Goal: Book appointment/travel/reservation

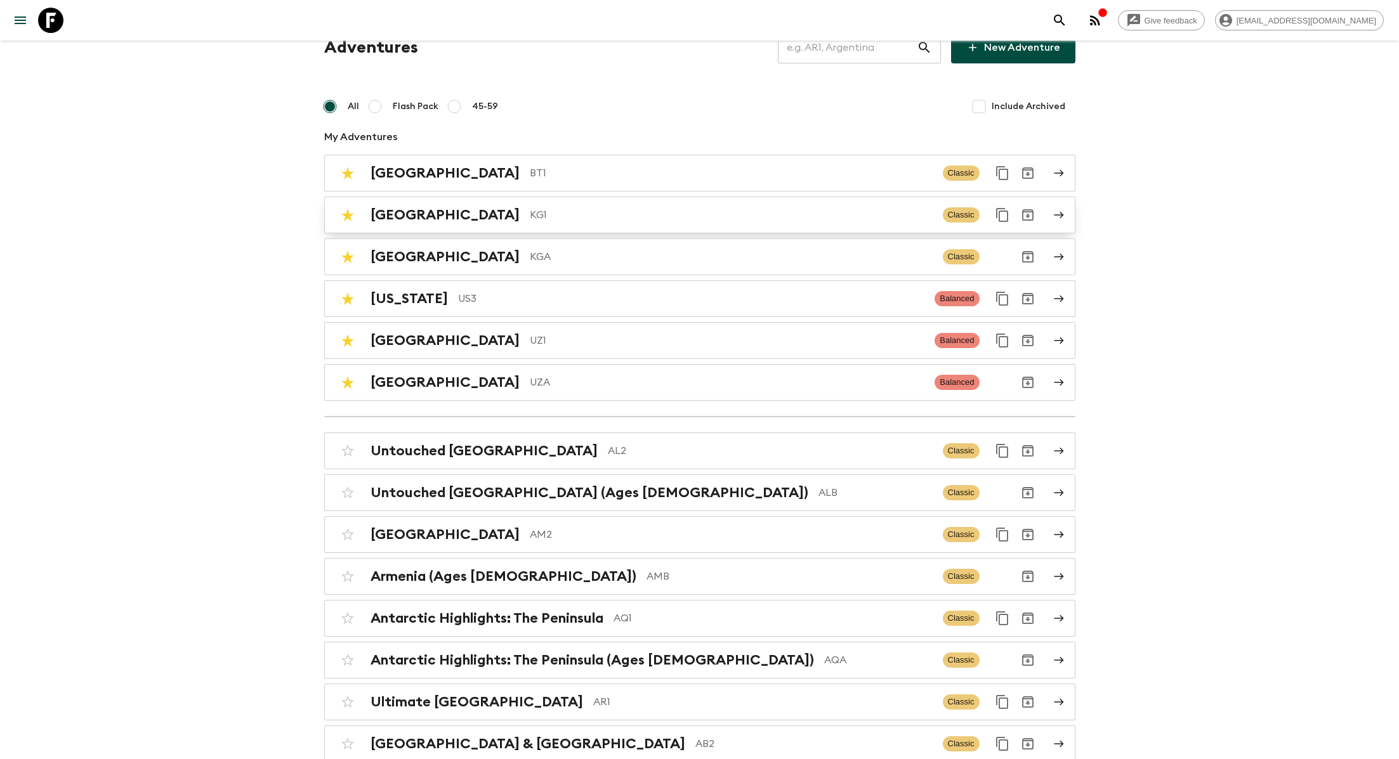
scroll to position [41, 0]
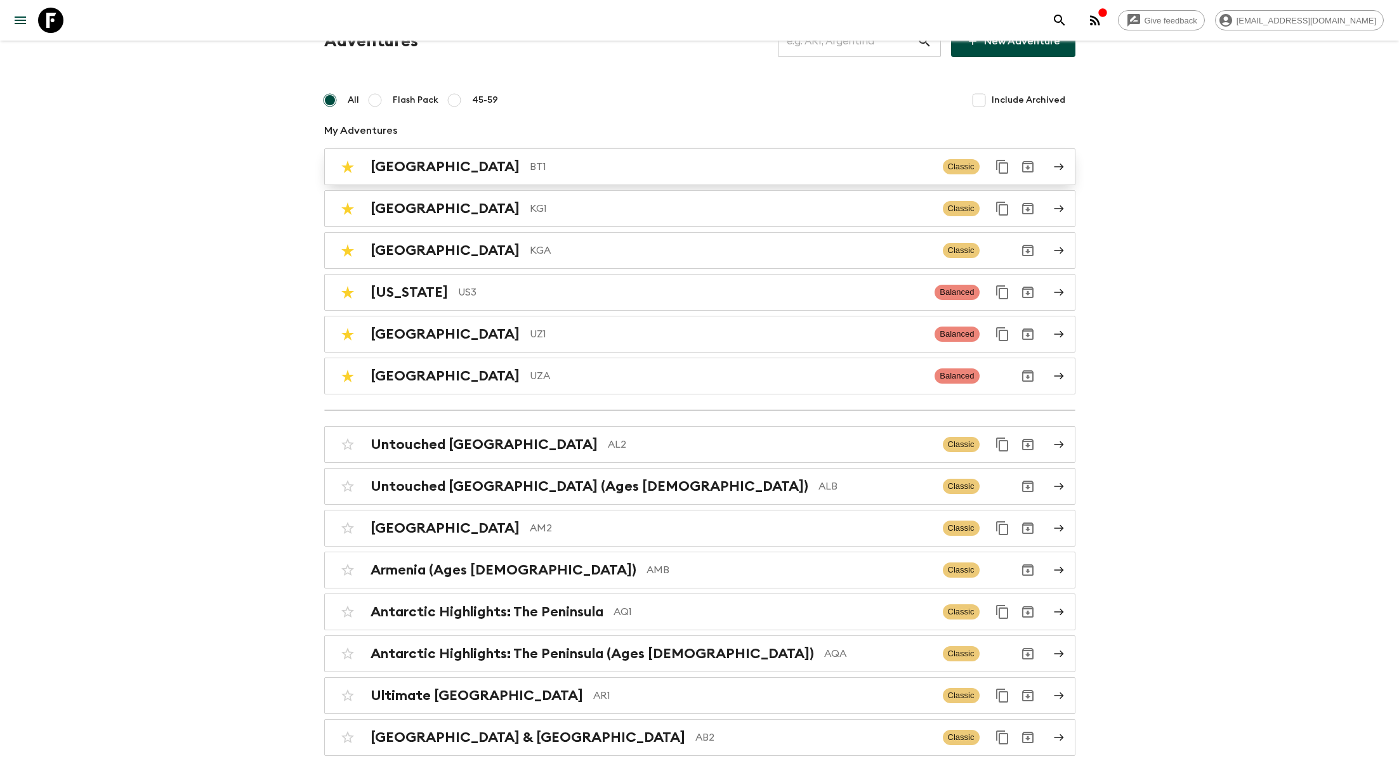
click at [570, 178] on div "Bhutan BT1 Classic" at bounding box center [675, 166] width 680 height 25
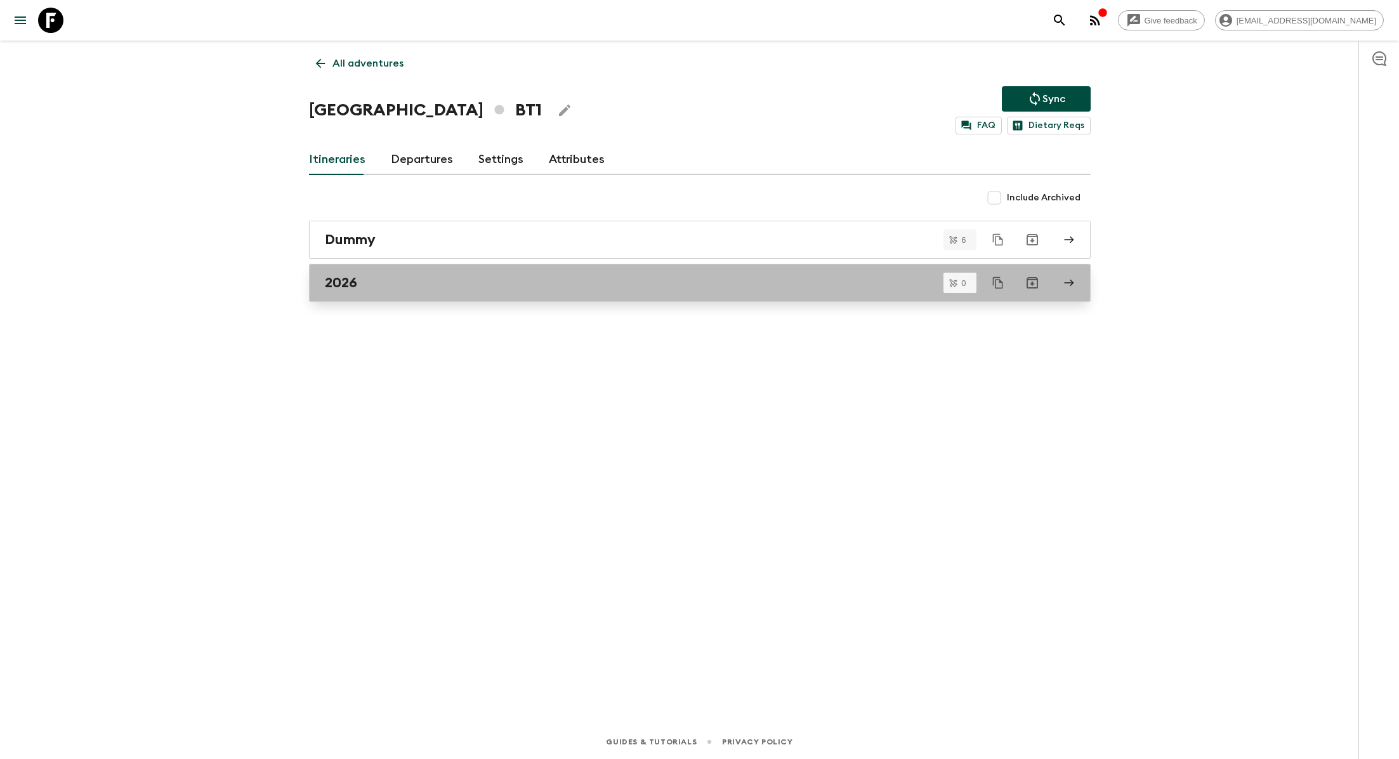
click at [409, 288] on div "2026" at bounding box center [688, 283] width 726 height 16
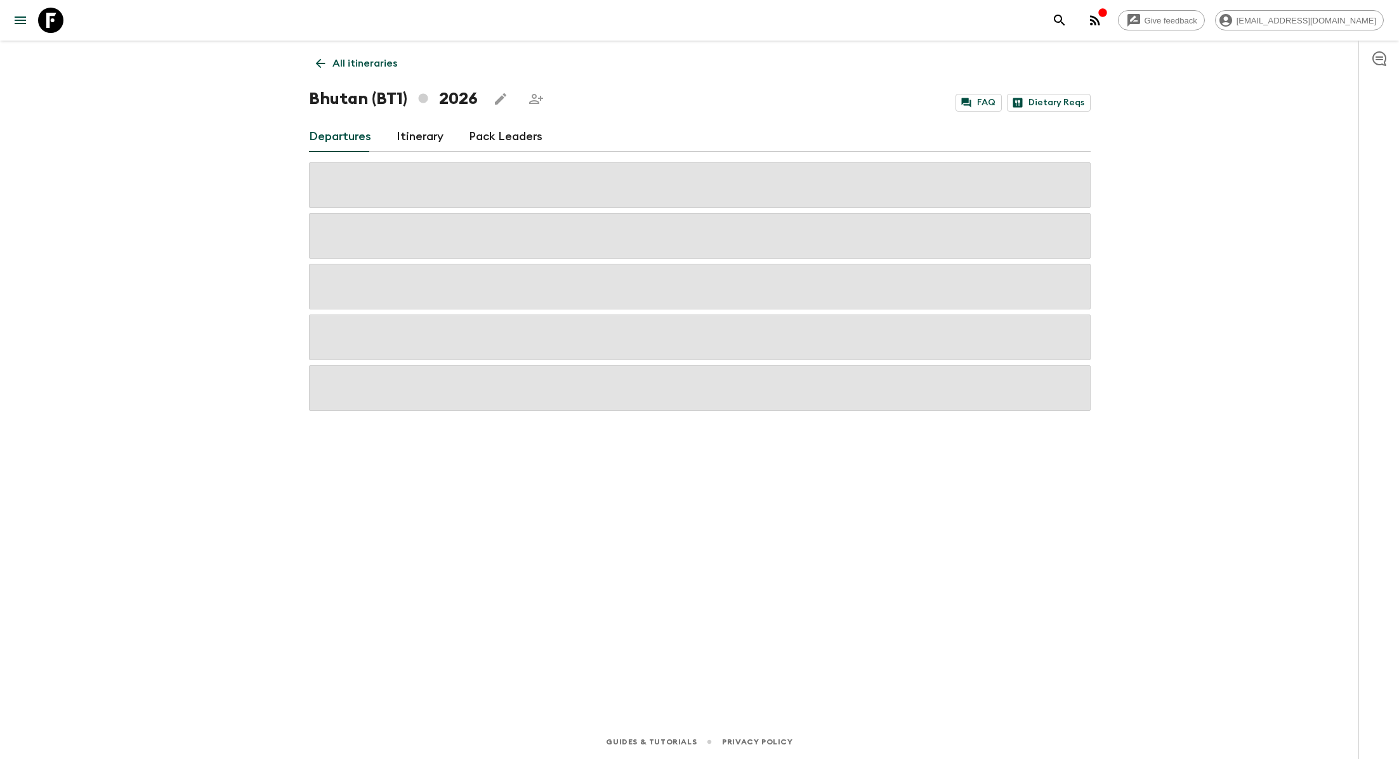
click at [415, 138] on link "Itinerary" at bounding box center [420, 137] width 47 height 30
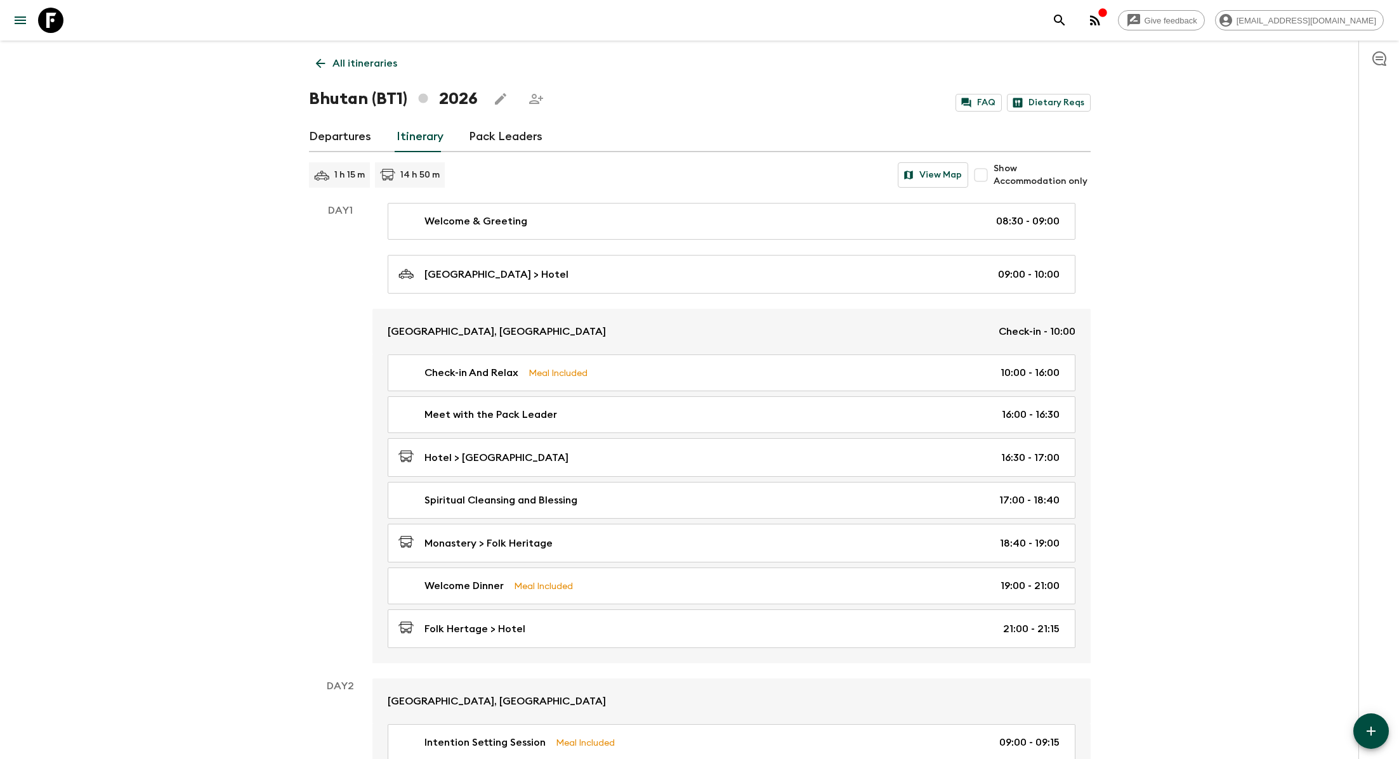
click at [348, 140] on link "Departures" at bounding box center [340, 137] width 62 height 30
